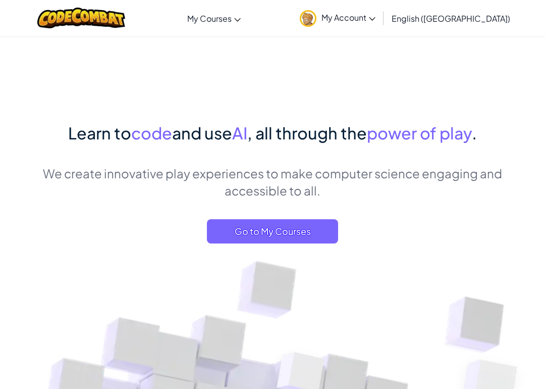
click at [294, 243] on span "Go to My Courses" at bounding box center [272, 231] width 131 height 24
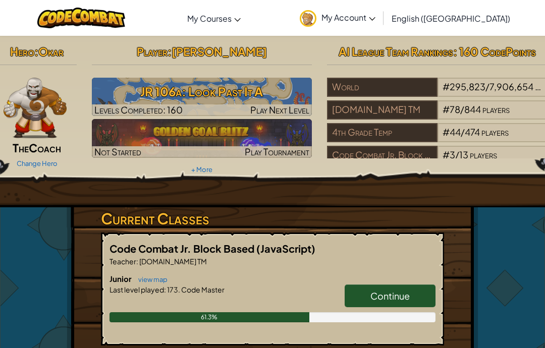
click at [233, 92] on h3 "JR 106a: Look Past It A" at bounding box center [202, 91] width 221 height 23
